Goal: Information Seeking & Learning: Understand process/instructions

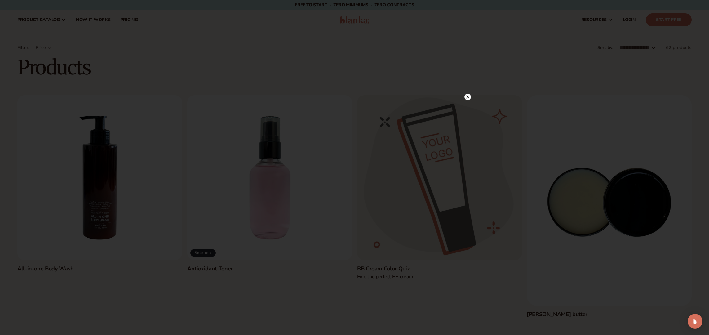
click at [319, 53] on div at bounding box center [354, 167] width 709 height 335
click at [466, 96] on circle at bounding box center [467, 97] width 7 height 7
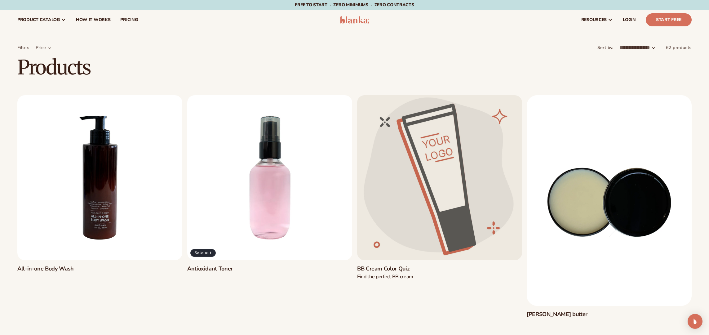
click at [355, 23] on img at bounding box center [354, 19] width 29 height 7
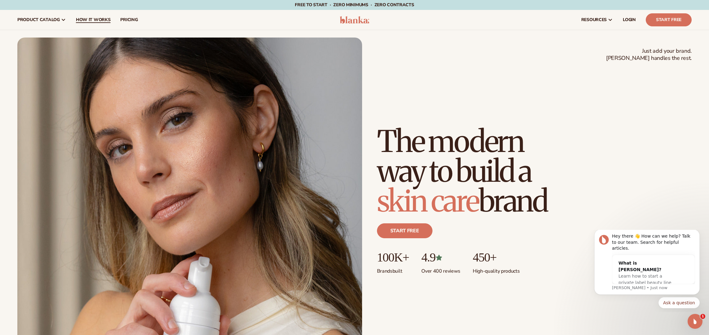
click at [89, 22] on span "How It Works" at bounding box center [93, 19] width 35 height 5
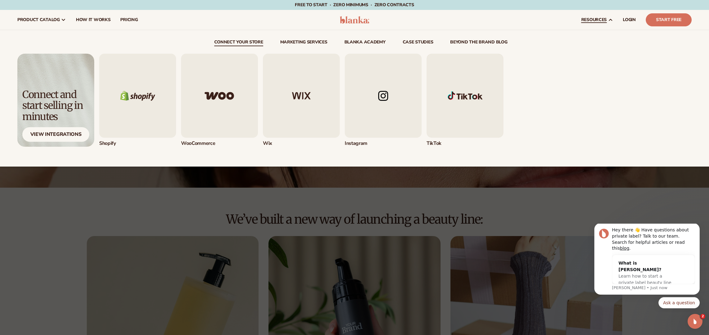
click at [146, 94] on img "1 / 5" at bounding box center [137, 96] width 77 height 84
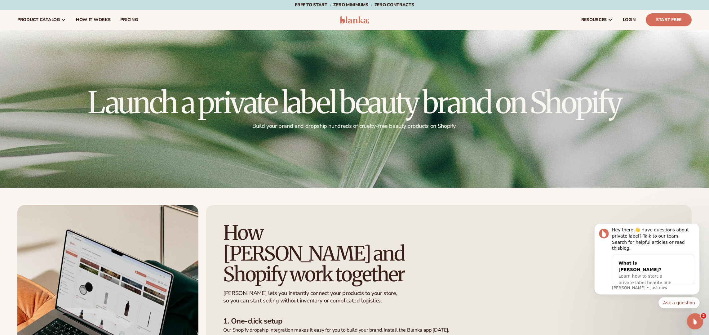
click at [696, 320] on icon "Open Intercom Messenger" at bounding box center [694, 320] width 10 height 10
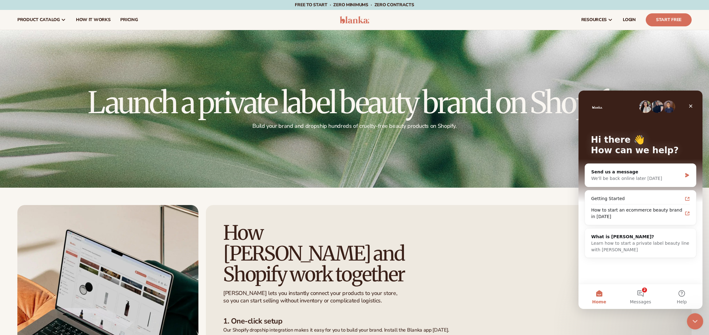
drag, startPoint x: 695, startPoint y: 320, endPoint x: 1289, endPoint y: 537, distance: 631.8
click at [696, 320] on icon "Close Intercom Messenger" at bounding box center [693, 319] width 7 height 7
